Goal: Transaction & Acquisition: Download file/media

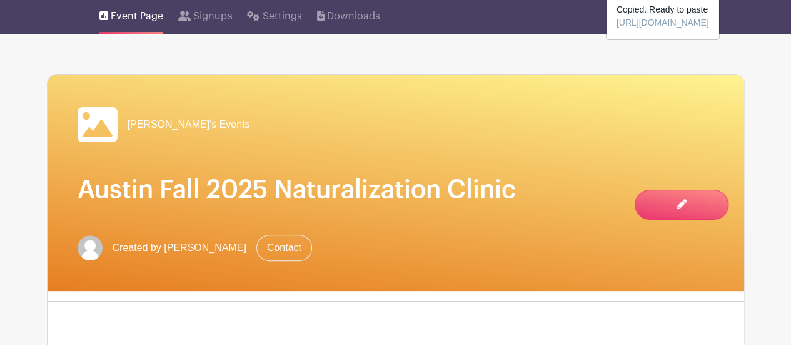
scroll to position [39, 0]
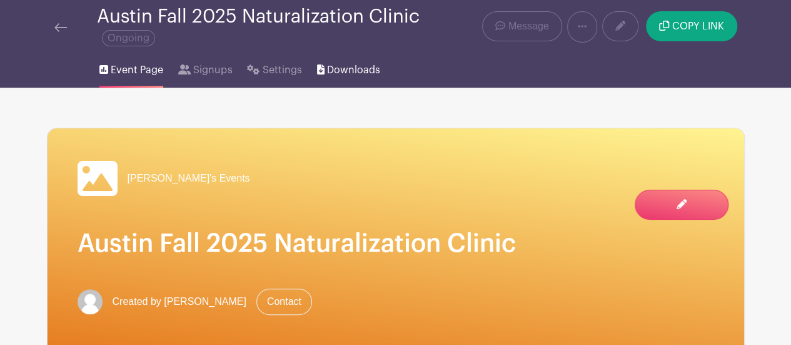
click at [332, 68] on span "Downloads" at bounding box center [353, 70] width 53 height 15
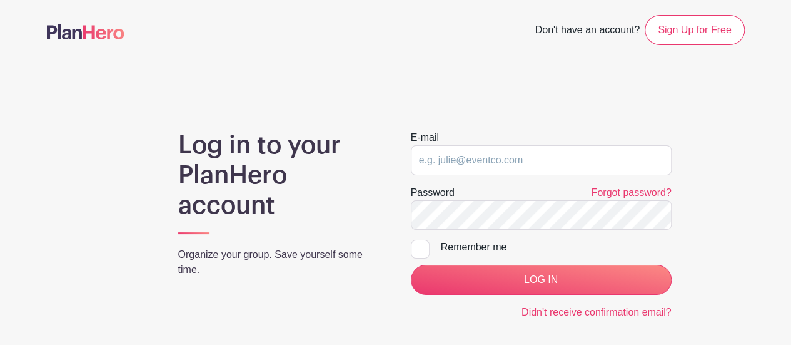
type input "ednay@americangateways.org"
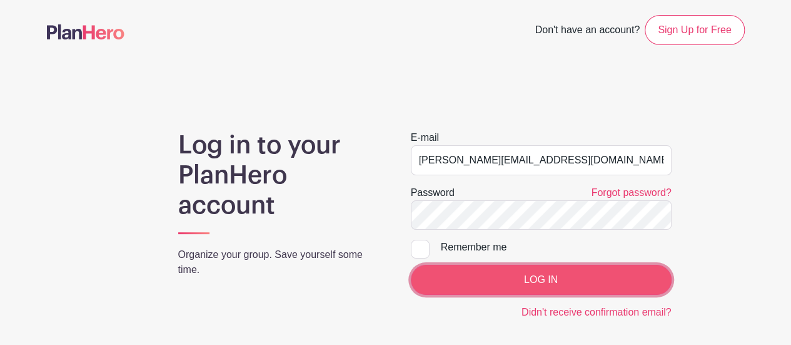
click at [527, 278] on input "LOG IN" at bounding box center [541, 280] width 261 height 30
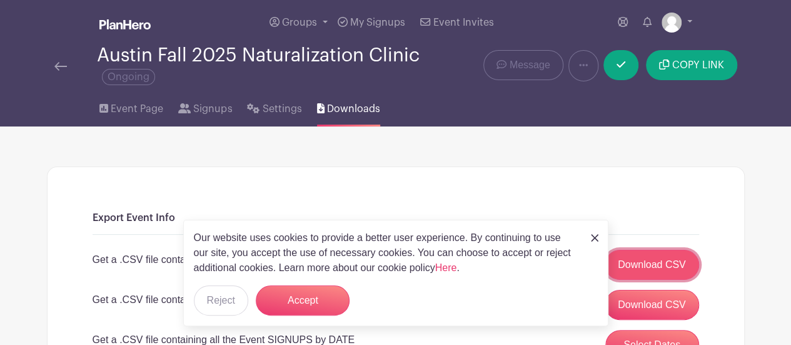
click at [674, 260] on link "Download CSV" at bounding box center [652, 265] width 94 height 30
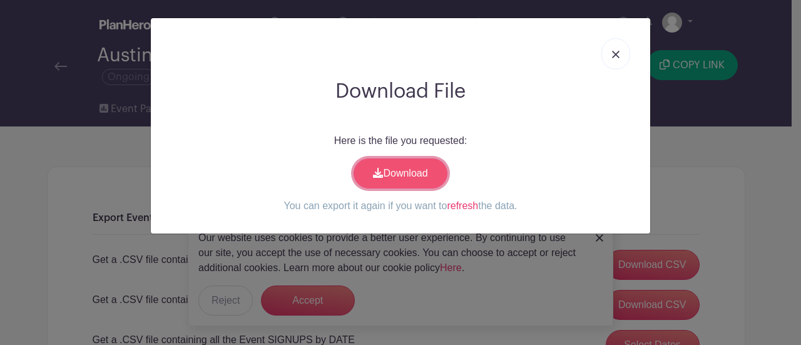
click at [395, 167] on link "Download" at bounding box center [400, 173] width 94 height 30
drag, startPoint x: 614, startPoint y: 46, endPoint x: 595, endPoint y: 44, distance: 18.2
click at [614, 46] on link at bounding box center [615, 53] width 29 height 31
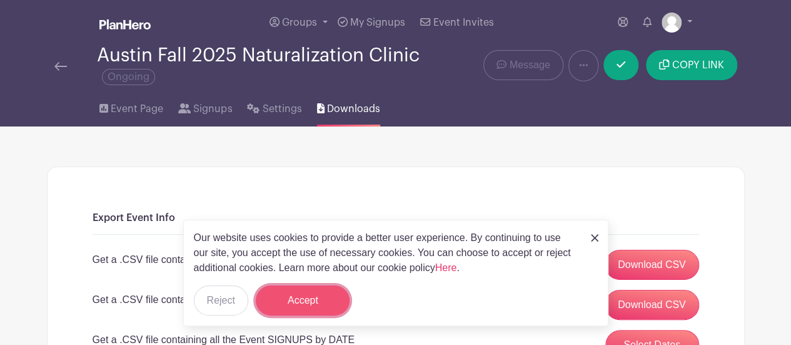
click at [298, 301] on button "Accept" at bounding box center [303, 300] width 94 height 30
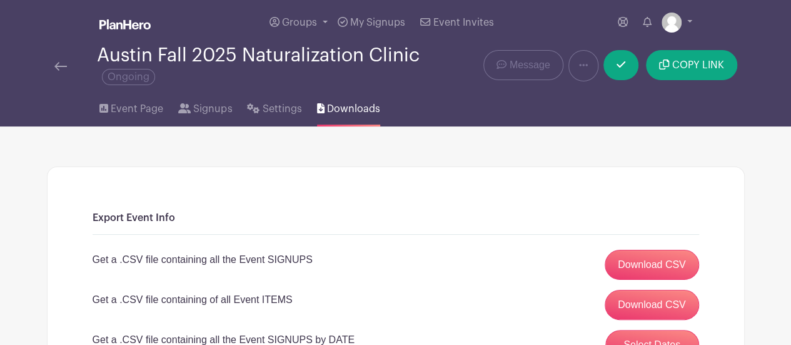
click at [60, 68] on img at bounding box center [60, 66] width 13 height 9
